Goal: Navigation & Orientation: Go to known website

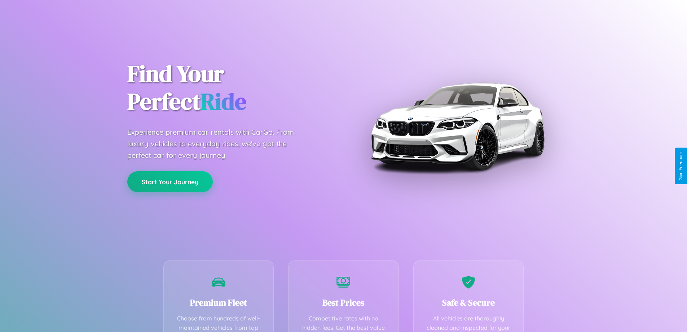
click at [170, 182] on button "Start Your Journey" at bounding box center [169, 181] width 85 height 21
click at [170, 181] on button "Start Your Journey" at bounding box center [169, 181] width 85 height 21
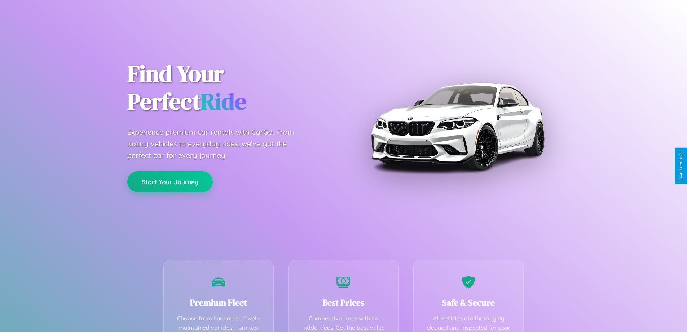
click at [170, 181] on button "Start Your Journey" at bounding box center [169, 181] width 85 height 21
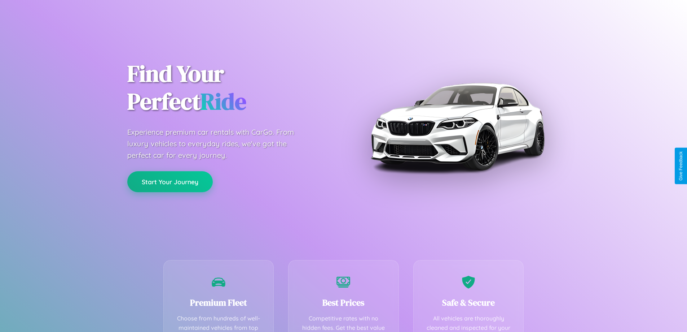
click at [170, 181] on button "Start Your Journey" at bounding box center [169, 181] width 85 height 21
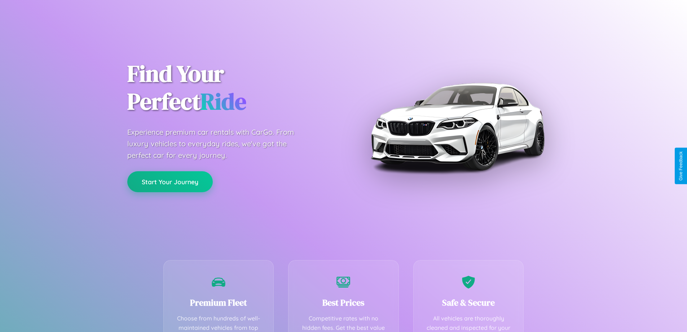
click at [170, 181] on button "Start Your Journey" at bounding box center [169, 181] width 85 height 21
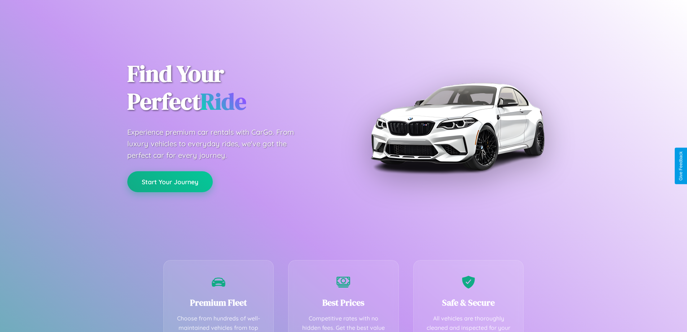
click at [170, 181] on button "Start Your Journey" at bounding box center [169, 181] width 85 height 21
